Goal: Transaction & Acquisition: Purchase product/service

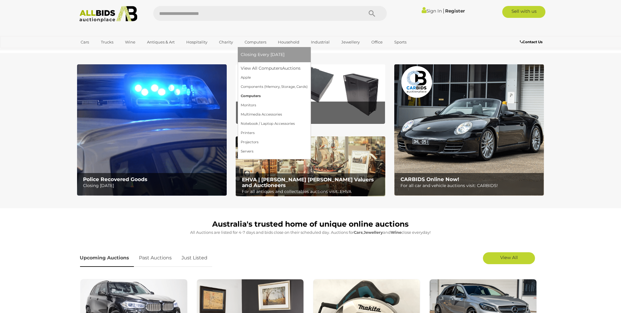
click at [253, 95] on link "Computers" at bounding box center [274, 95] width 67 height 9
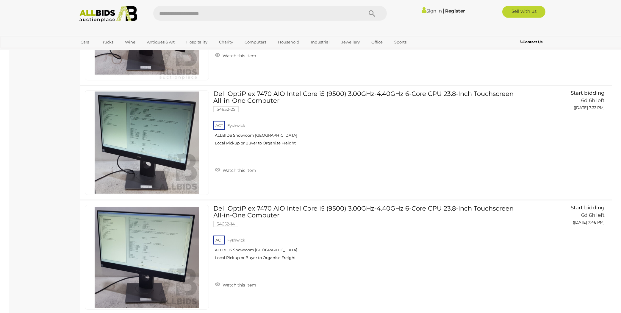
scroll to position [1085, 0]
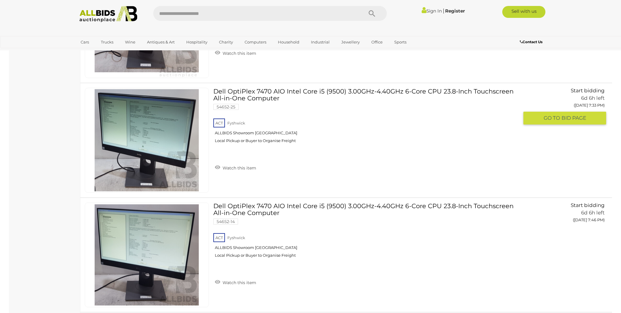
click at [296, 88] on link "Dell OptiPlex 7470 AIO Intel Core i5 (9500) 3.00GHz-4.40GHz 6-Core CPU 23.8-Inc…" at bounding box center [368, 118] width 301 height 60
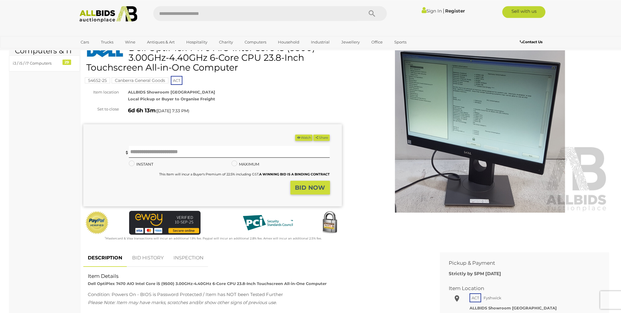
scroll to position [127, 0]
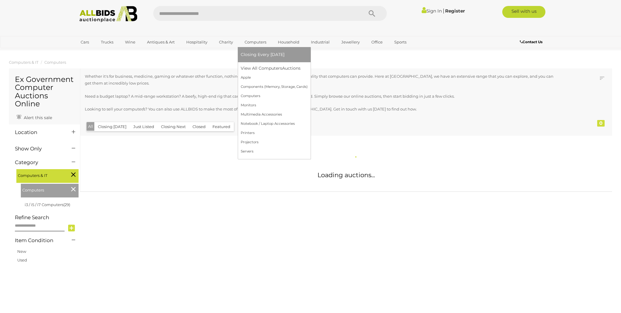
scroll to position [1135, 0]
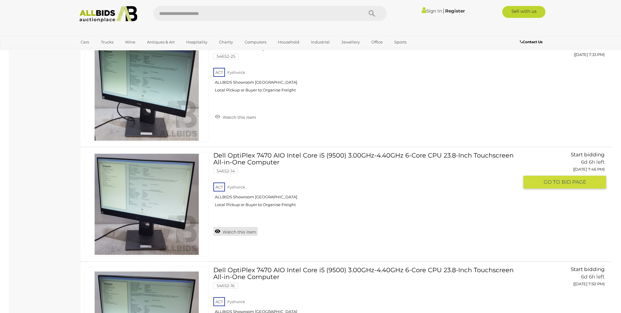
click at [242, 227] on link "Watch this item" at bounding box center [235, 231] width 44 height 9
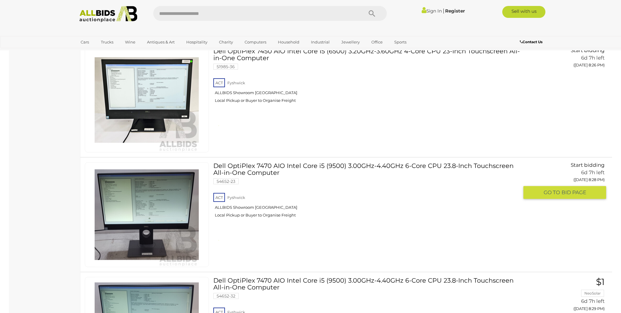
scroll to position [2284, 0]
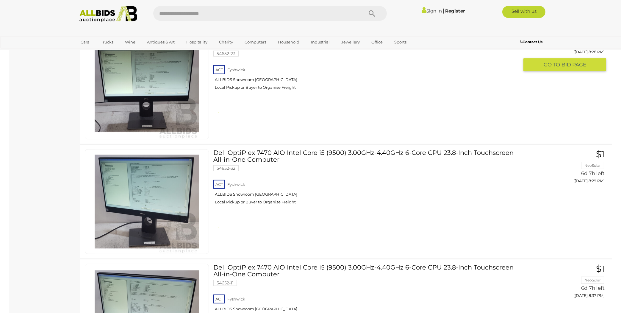
click at [583, 61] on span "BID PAGE" at bounding box center [574, 64] width 25 height 7
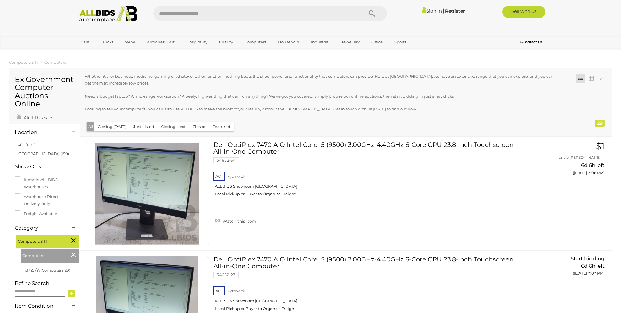
scroll to position [2280, 0]
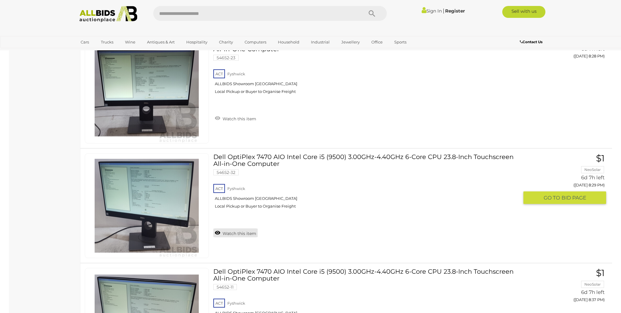
click at [237, 230] on link "Watch this item" at bounding box center [235, 232] width 44 height 9
click at [431, 10] on link "Sign In" at bounding box center [432, 11] width 20 height 6
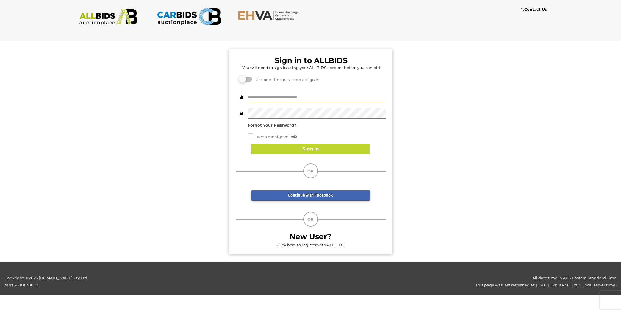
click at [274, 95] on input "text" at bounding box center [317, 97] width 138 height 10
type input "*********"
click at [285, 146] on button "Sign In" at bounding box center [310, 149] width 119 height 10
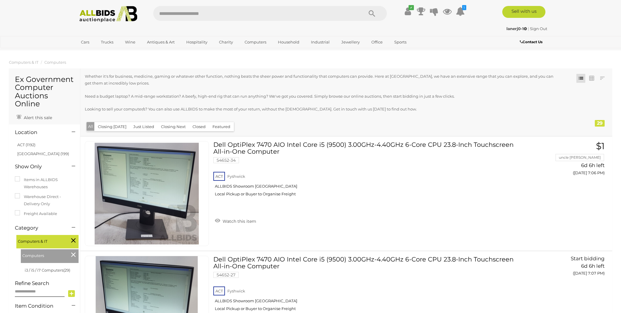
scroll to position [2280, 0]
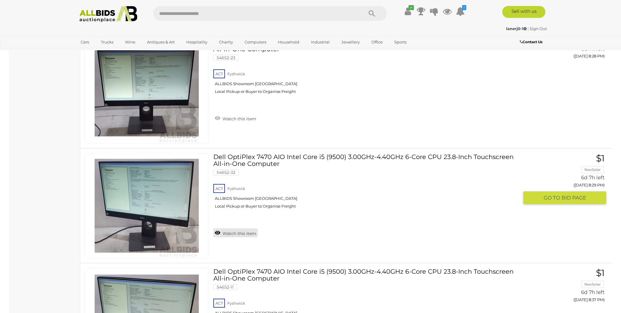
click at [237, 228] on link "Watch this item" at bounding box center [235, 232] width 44 height 9
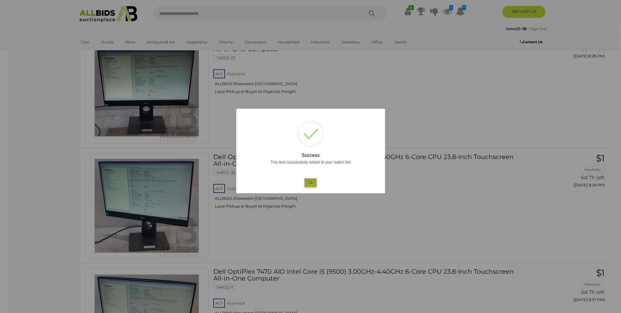
drag, startPoint x: 311, startPoint y: 185, endPoint x: 293, endPoint y: 170, distance: 23.1
click at [311, 184] on button "Ok" at bounding box center [311, 182] width 12 height 9
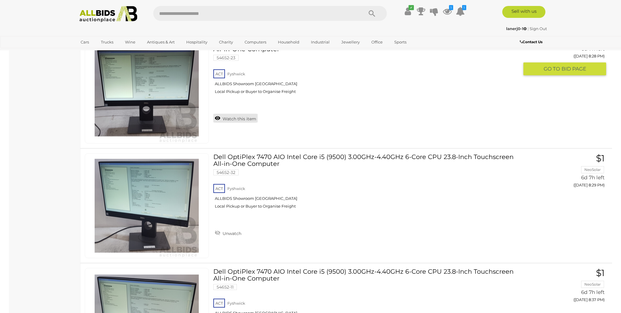
click at [241, 114] on link "Watch this item" at bounding box center [235, 118] width 44 height 9
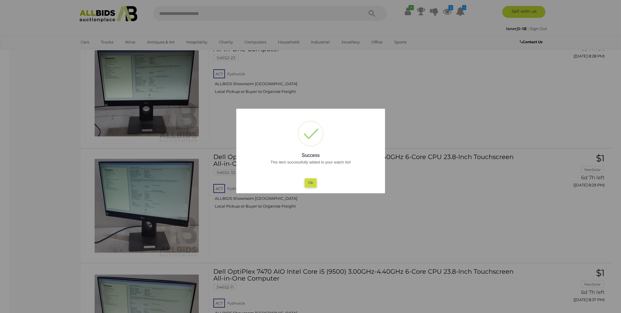
click at [314, 182] on button "Ok" at bounding box center [311, 182] width 12 height 9
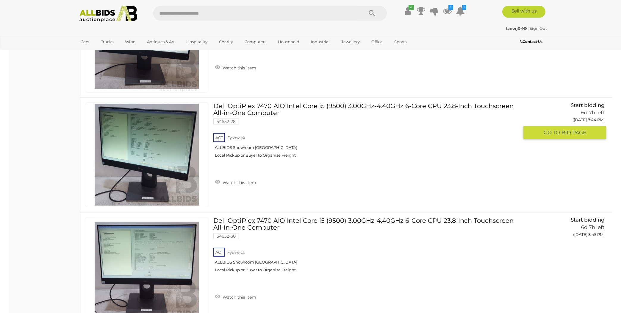
scroll to position [2854, 0]
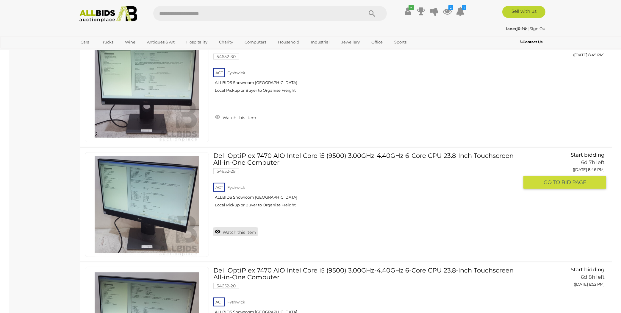
click at [239, 227] on link "Watch this item" at bounding box center [235, 231] width 44 height 9
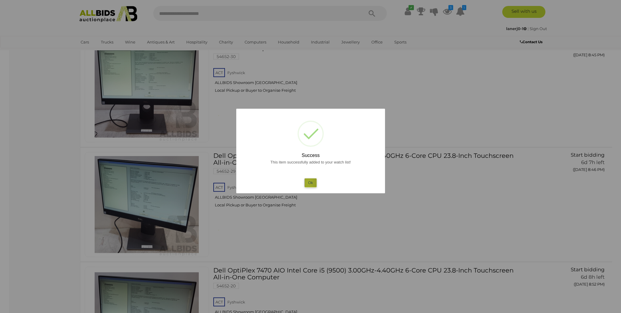
click at [309, 182] on button "Ok" at bounding box center [311, 182] width 12 height 9
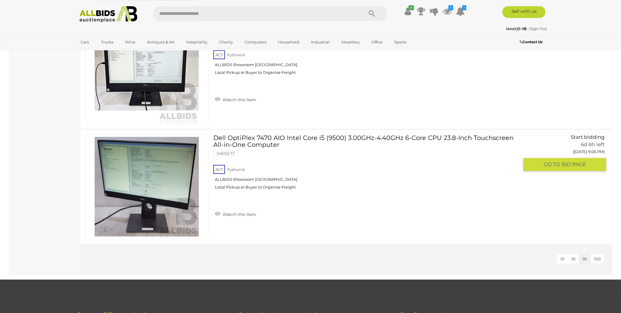
scroll to position [3205, 0]
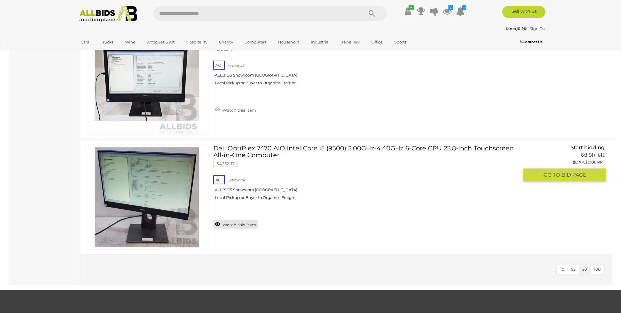
click at [240, 220] on link "Watch this item" at bounding box center [235, 224] width 44 height 9
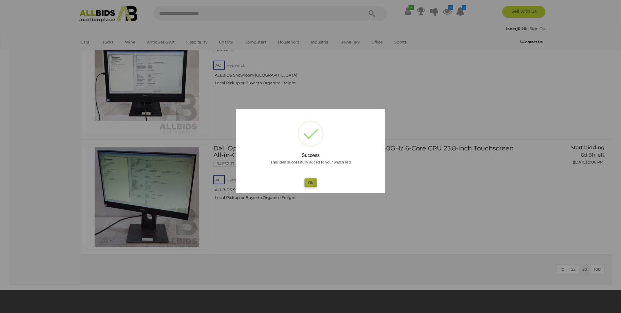
click at [308, 180] on button "Ok" at bounding box center [311, 182] width 12 height 9
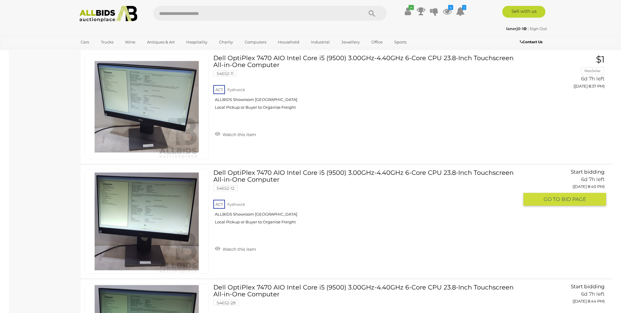
scroll to position [2439, 0]
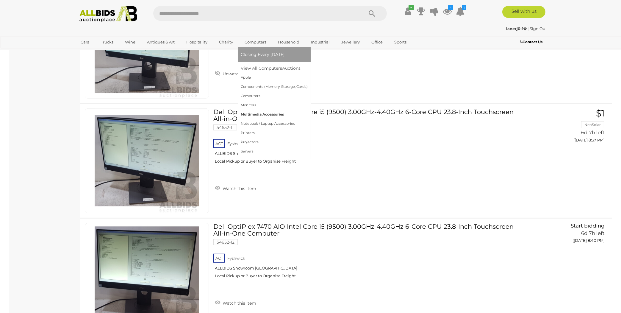
click at [264, 112] on link "Multimedia Accessories" at bounding box center [274, 114] width 67 height 9
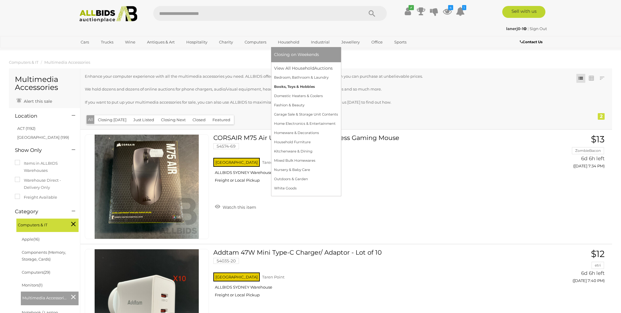
click at [294, 86] on link "Books, Toys & Hobbies" at bounding box center [306, 86] width 64 height 9
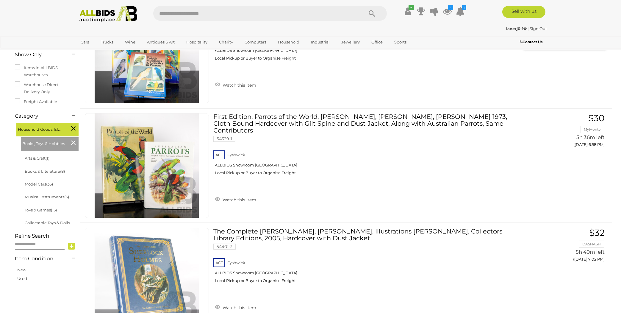
scroll to position [96, 0]
click at [55, 196] on link "Musical Instruments (6)" at bounding box center [47, 196] width 44 height 5
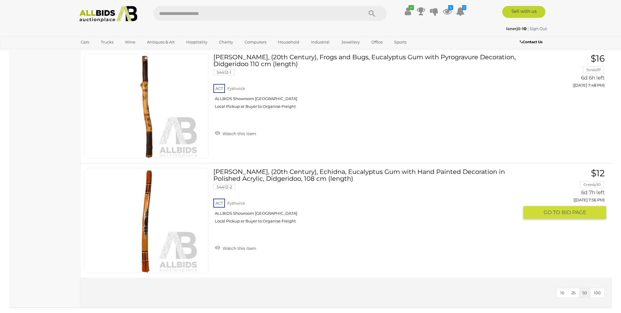
scroll to position [606, 0]
